Goal: Information Seeking & Learning: Compare options

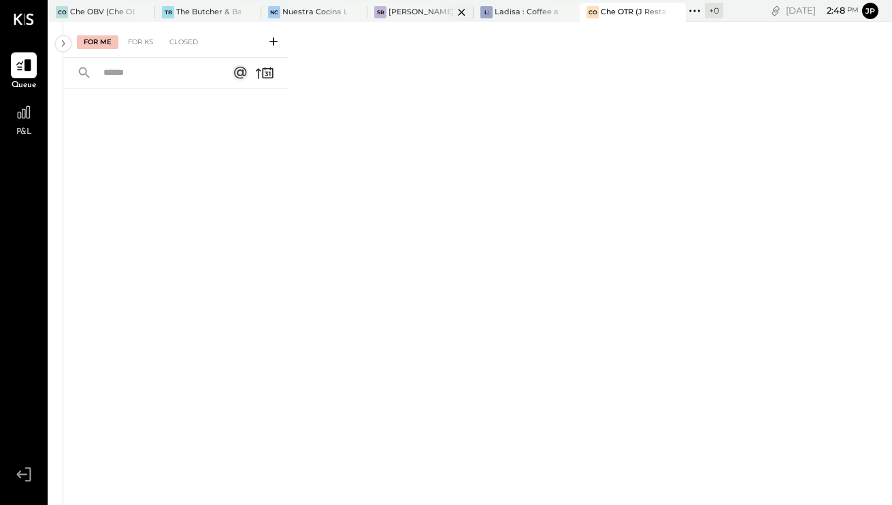
click at [419, 12] on div "[PERSON_NAME]' Rooftop - Ignite" at bounding box center [420, 12] width 65 height 11
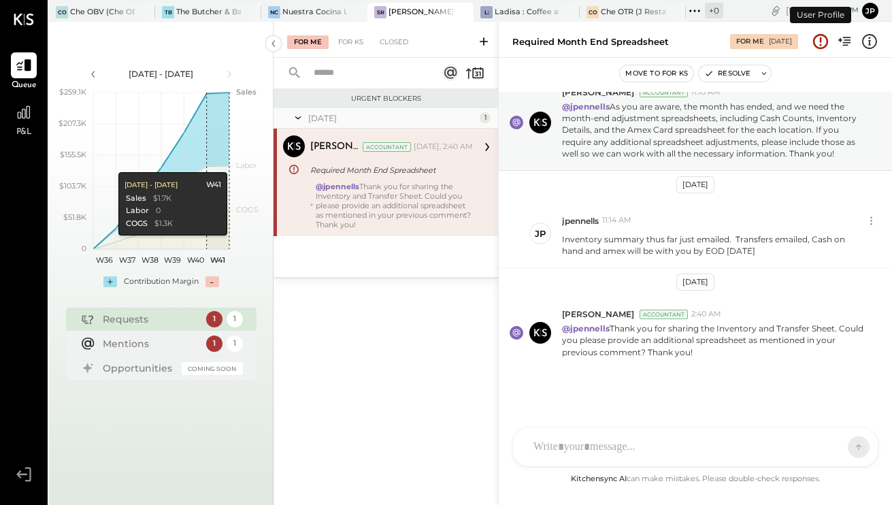
scroll to position [46, 0]
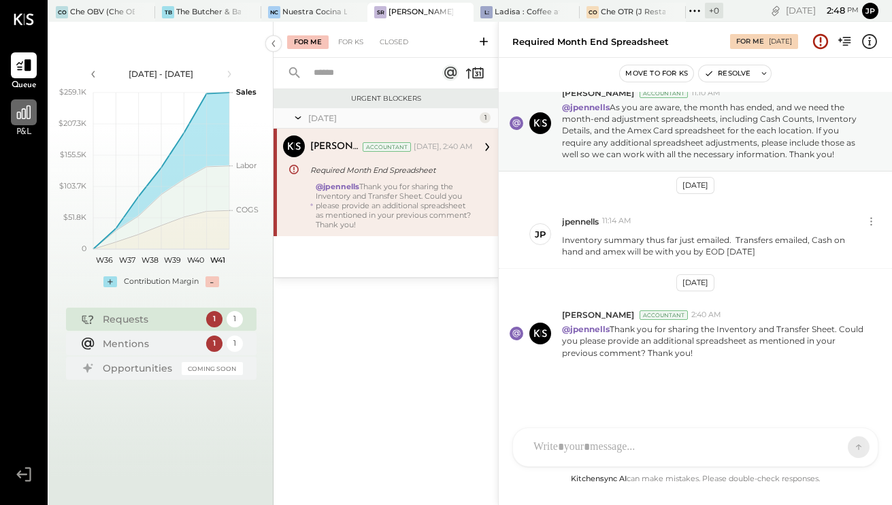
click at [24, 118] on icon at bounding box center [24, 112] width 14 height 14
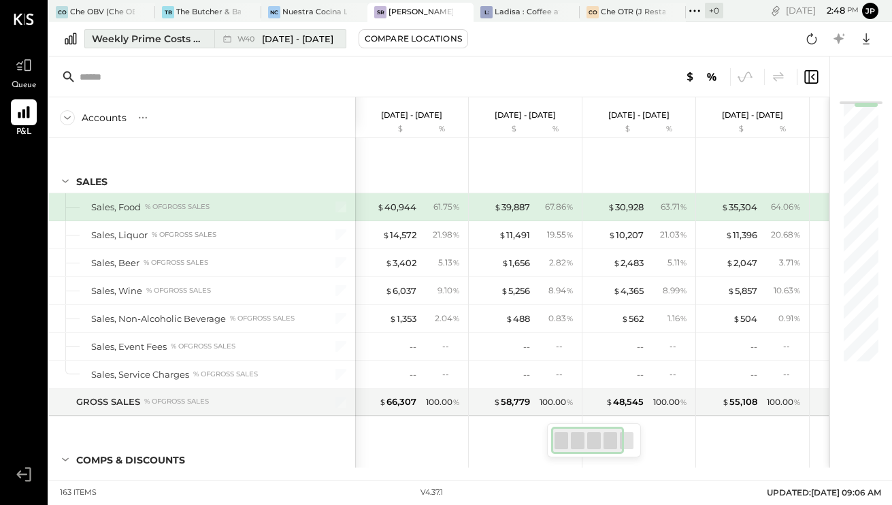
click at [177, 41] on button "Weekly Prime Costs Comparison W40 [DATE] - [DATE]" at bounding box center [215, 38] width 262 height 19
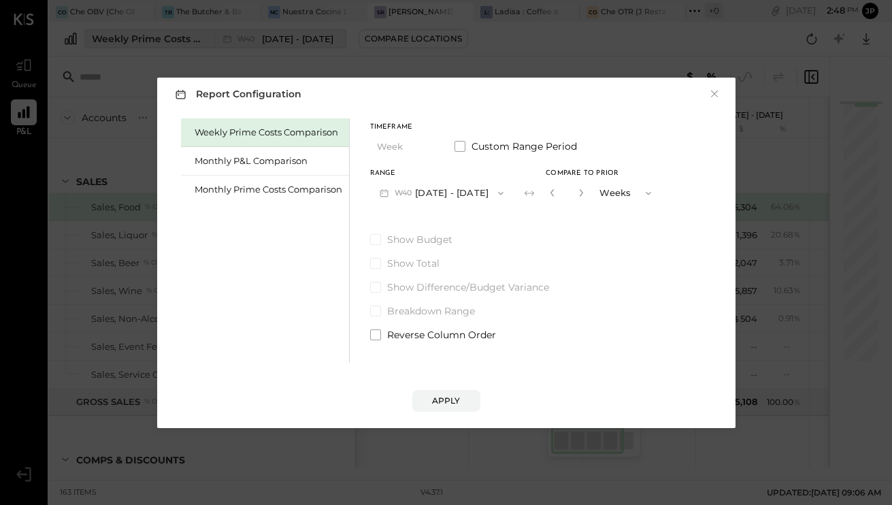
click at [177, 39] on div "Report Configuration × Weekly Prime Costs Comparison Monthly P&L Comparison Mon…" at bounding box center [446, 252] width 892 height 505
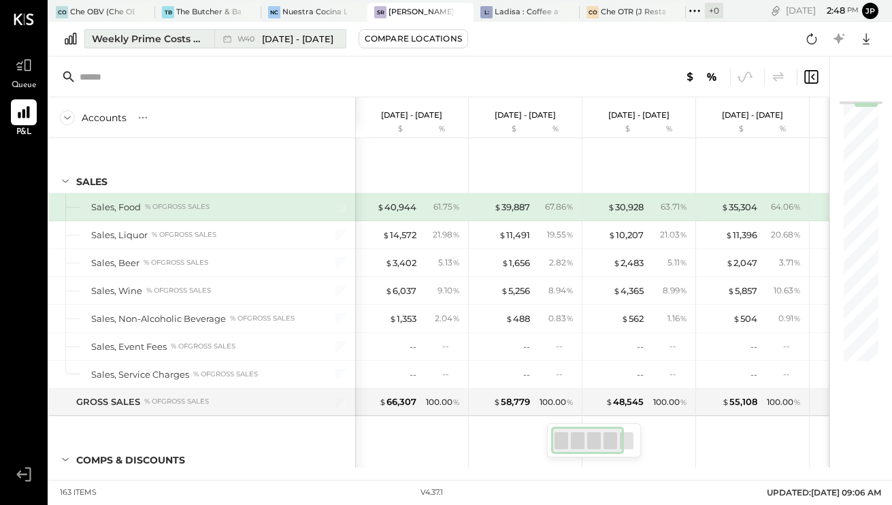
click at [177, 39] on div "Weekly Prime Costs Comparison" at bounding box center [149, 39] width 114 height 14
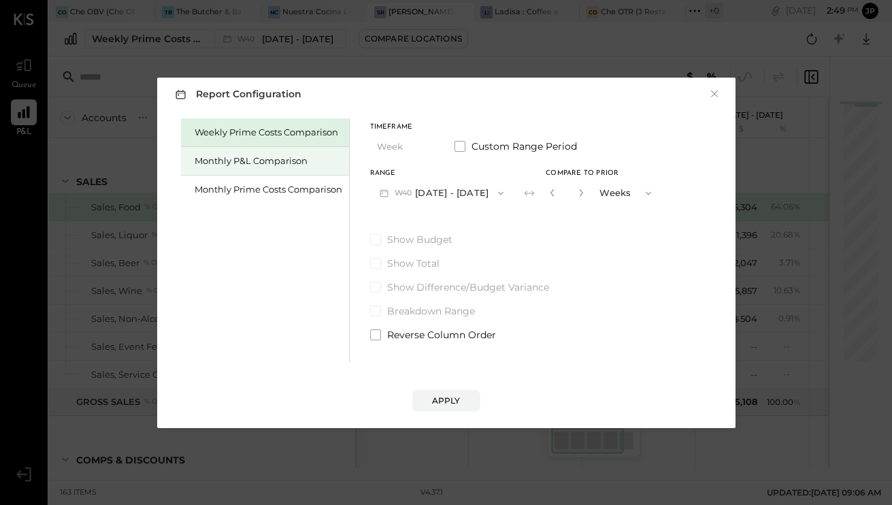
click at [293, 159] on div "Monthly P&L Comparison" at bounding box center [268, 160] width 148 height 13
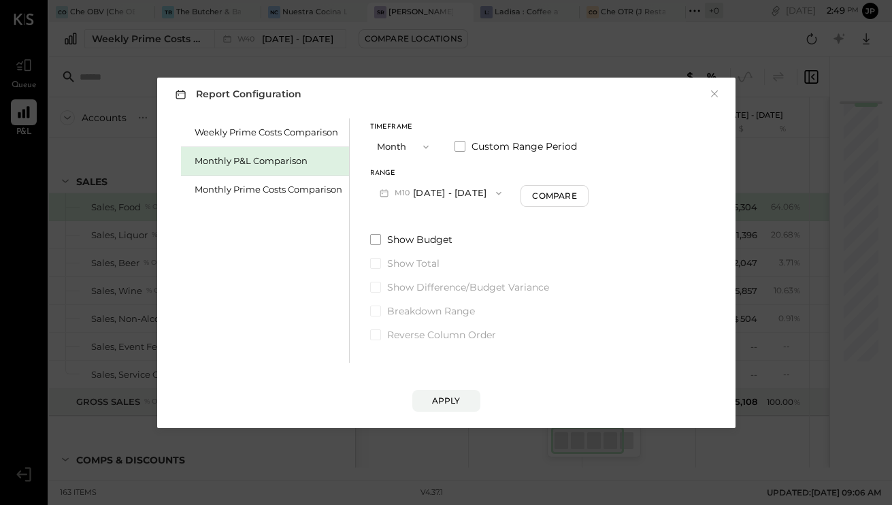
click at [422, 146] on icon "button" at bounding box center [425, 146] width 11 height 11
click at [458, 150] on span at bounding box center [459, 146] width 11 height 11
click at [444, 192] on icon "button" at bounding box center [438, 193] width 11 height 11
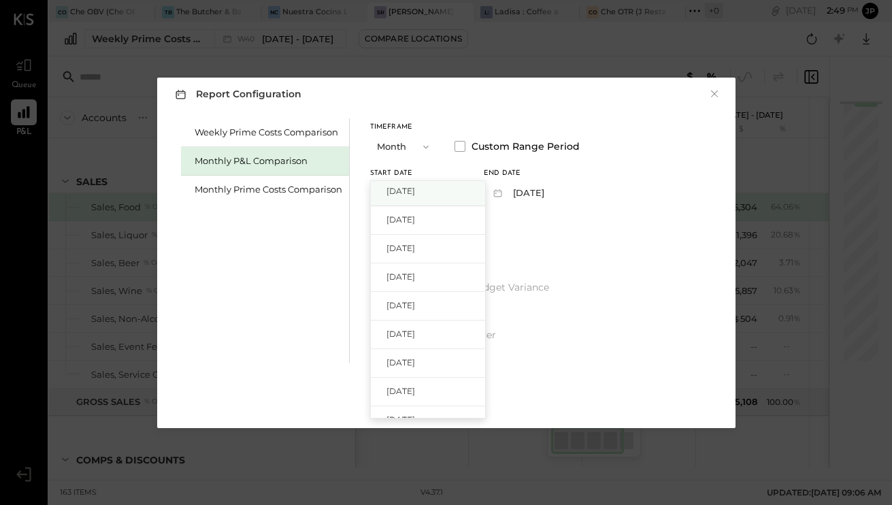
scroll to position [116, 0]
click at [442, 328] on div "[DATE]" at bounding box center [428, 336] width 114 height 29
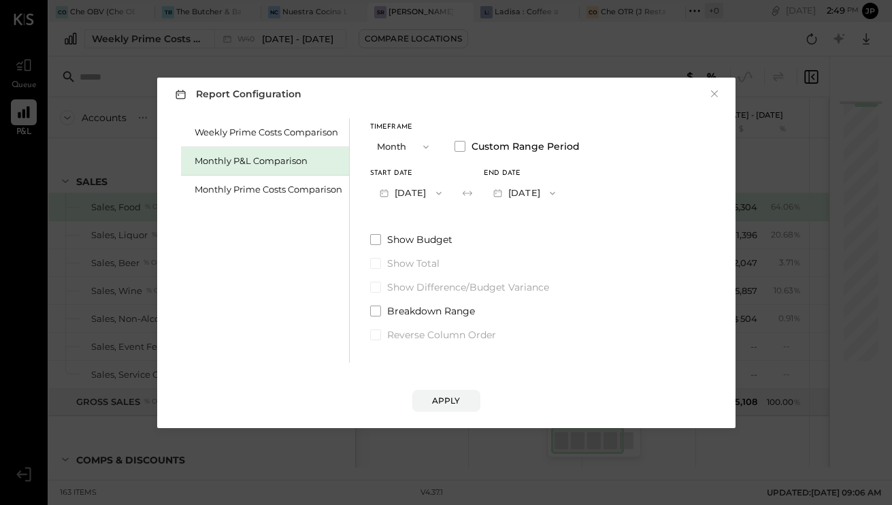
click at [558, 191] on icon "button" at bounding box center [552, 193] width 11 height 11
click at [568, 251] on div "[DATE]" at bounding box center [541, 252] width 114 height 29
click at [452, 392] on button "Apply" at bounding box center [446, 401] width 68 height 22
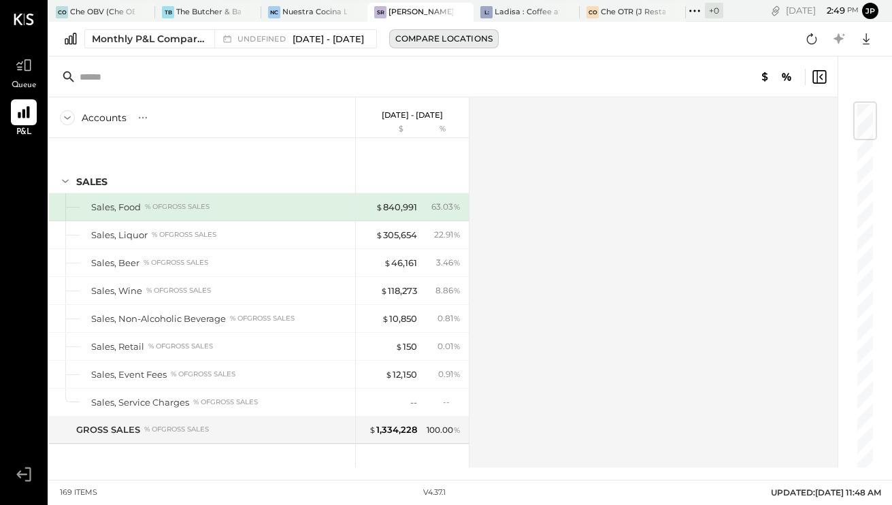
click at [440, 45] on button "Compare Locations" at bounding box center [443, 38] width 109 height 19
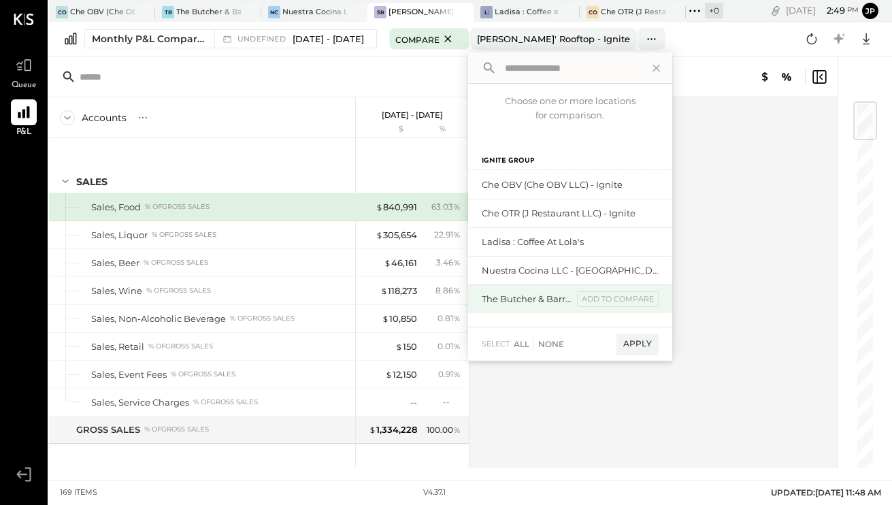
click at [528, 292] on div "The Butcher & Barrel (L Argento LLC) - [GEOGRAPHIC_DATA]" at bounding box center [526, 298] width 91 height 13
click at [650, 299] on div "add to compare" at bounding box center [618, 299] width 82 height 16
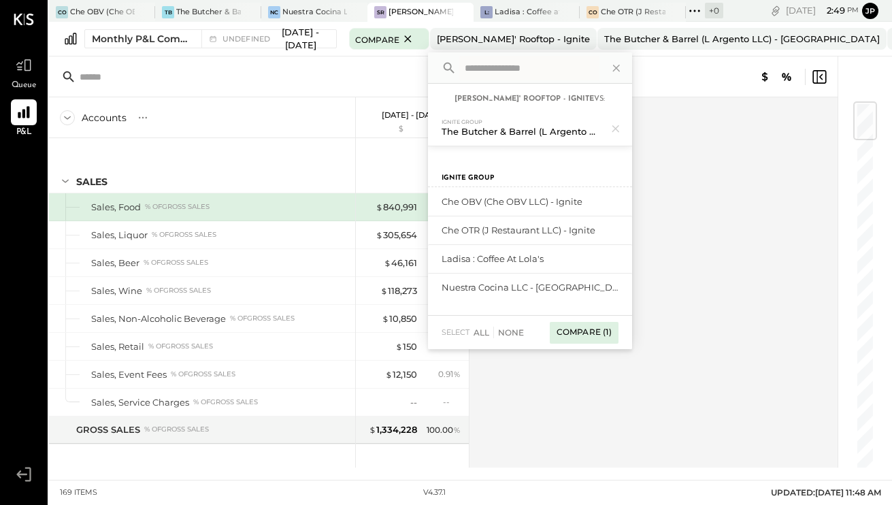
click at [588, 333] on div "Compare (1)" at bounding box center [583, 333] width 69 height 22
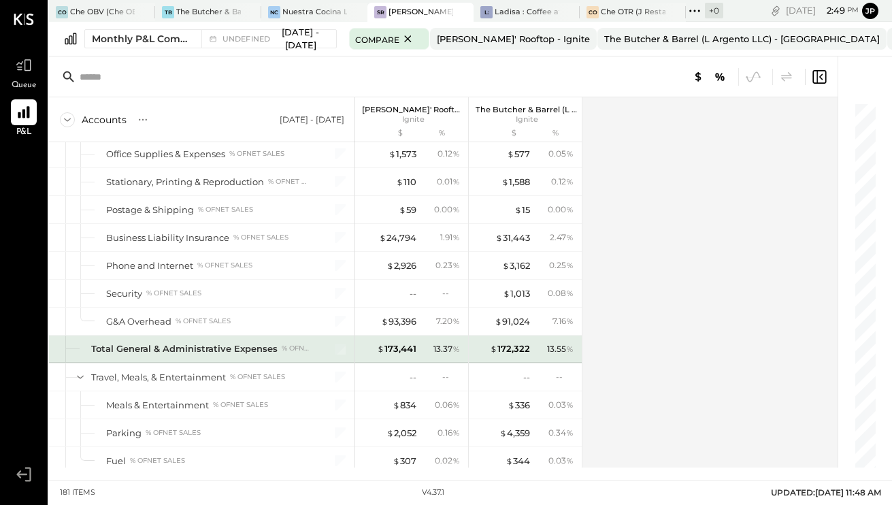
scroll to position [3293, 0]
